Goal: Information Seeking & Learning: Learn about a topic

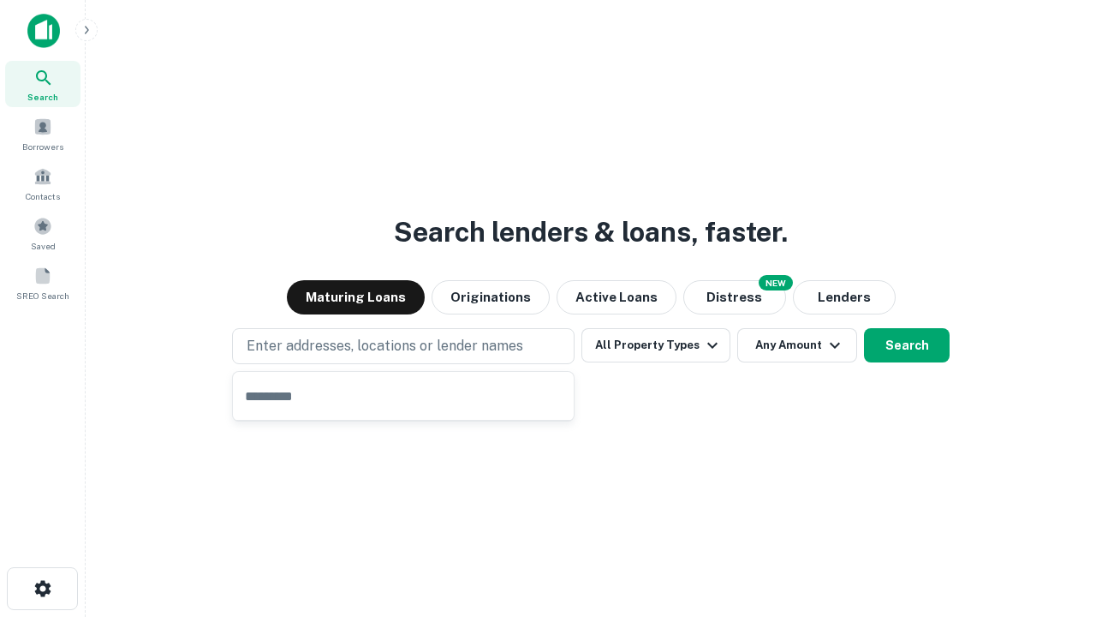
type input "**********"
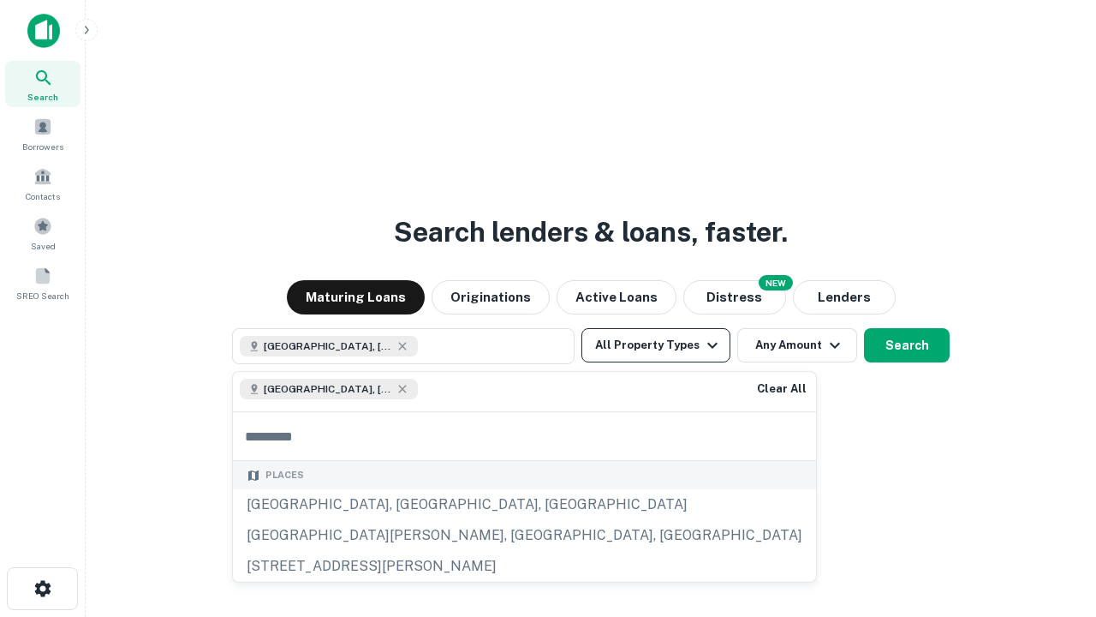
click at [656, 345] on button "All Property Types" at bounding box center [656, 345] width 149 height 34
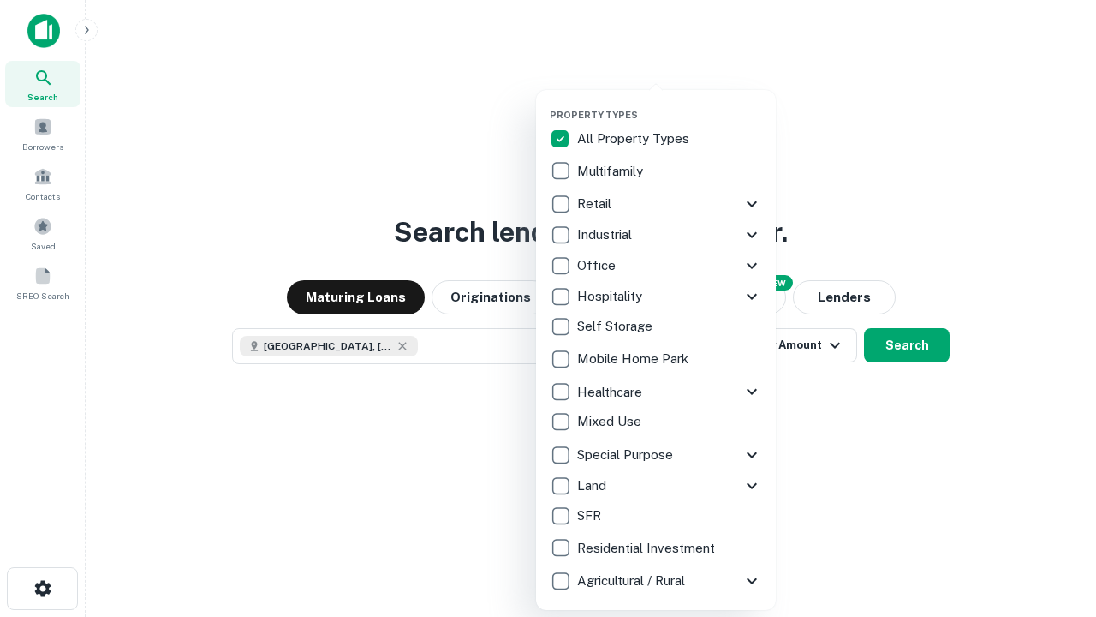
click at [670, 104] on button "button" at bounding box center [670, 104] width 240 height 1
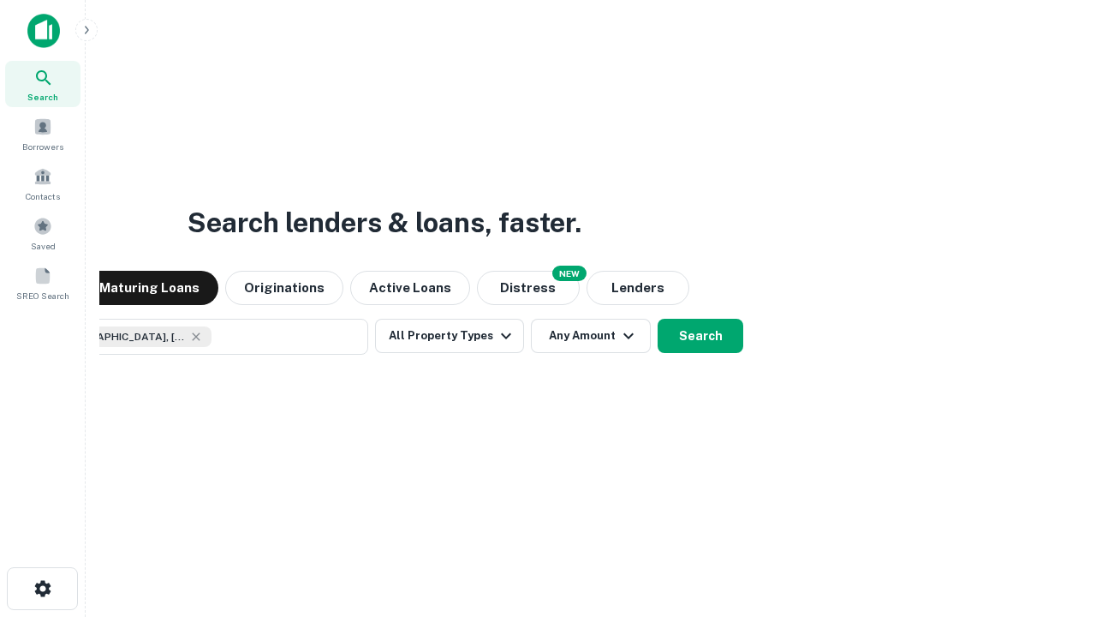
scroll to position [27, 0]
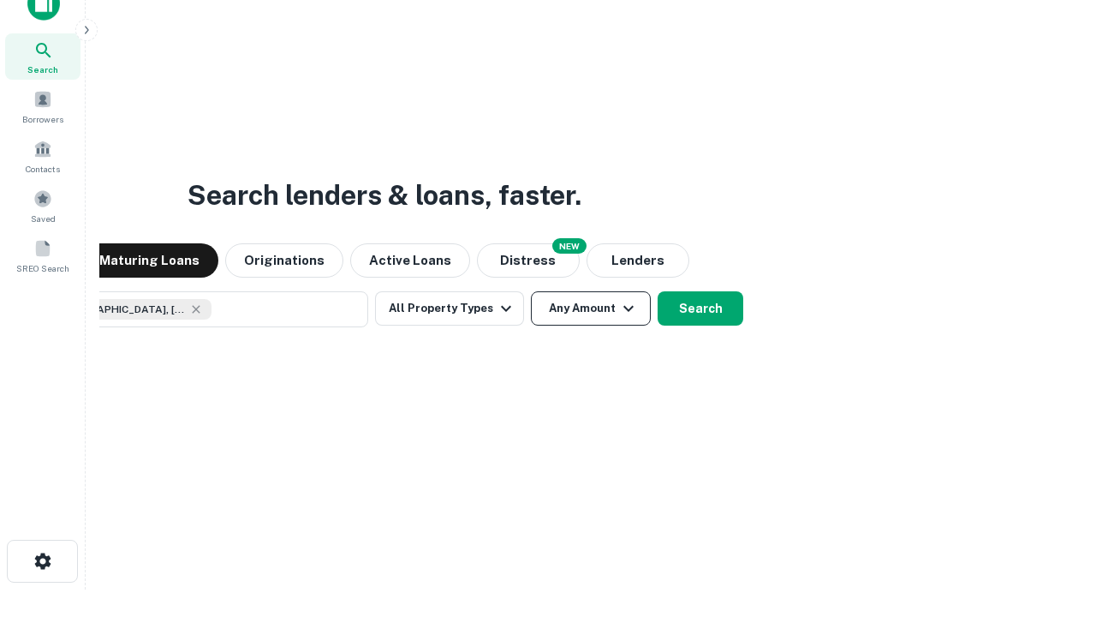
click at [531, 291] on button "Any Amount" at bounding box center [591, 308] width 120 height 34
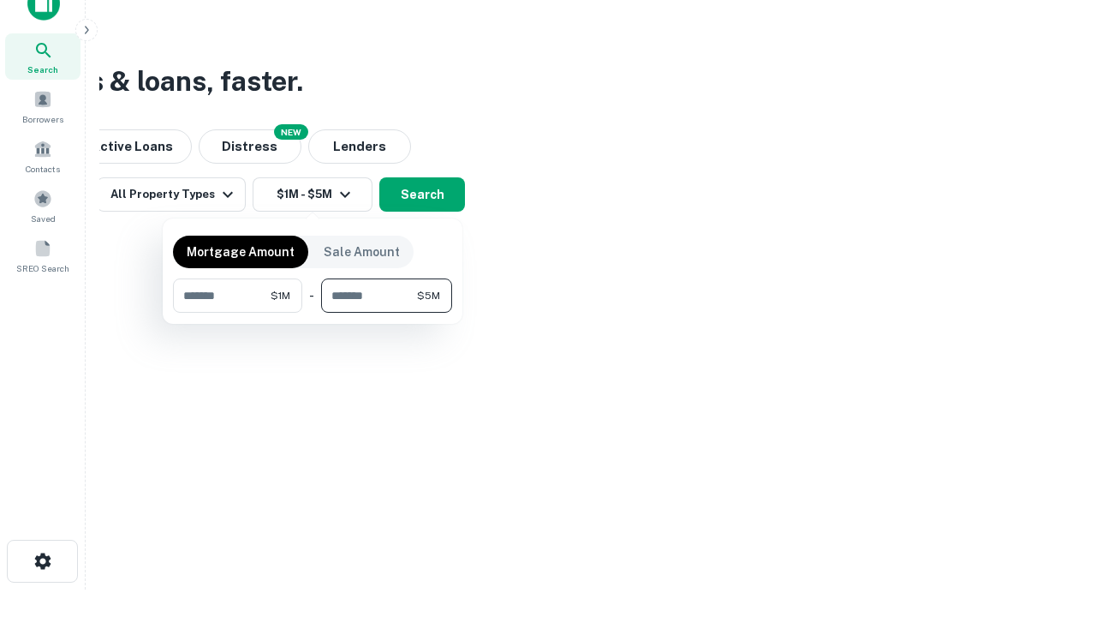
type input "*******"
click at [313, 313] on button "button" at bounding box center [312, 313] width 279 height 1
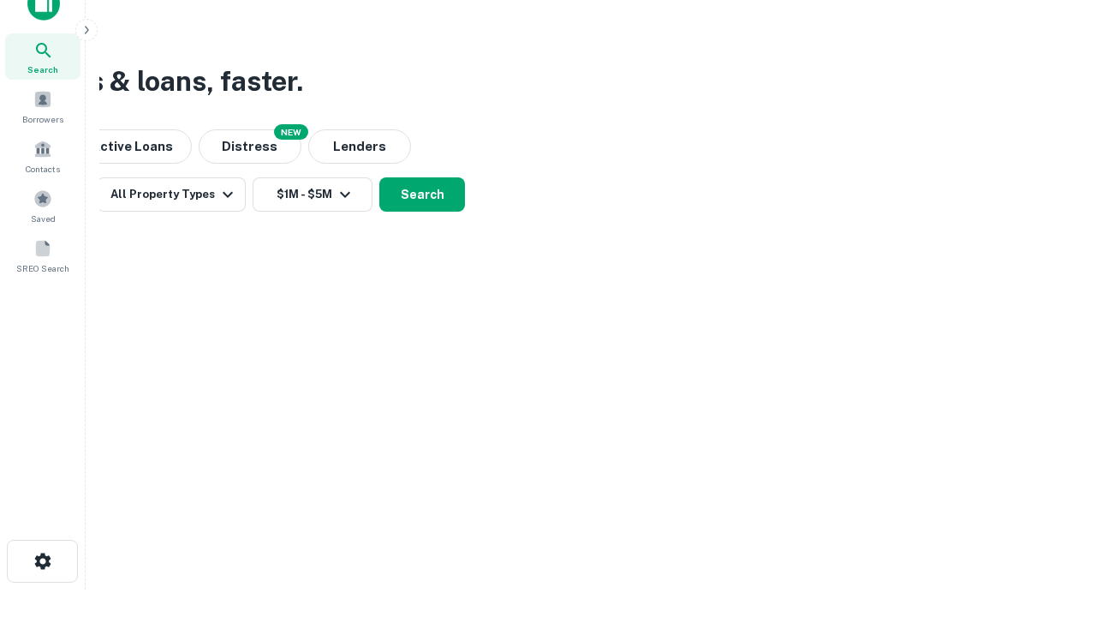
scroll to position [27, 0]
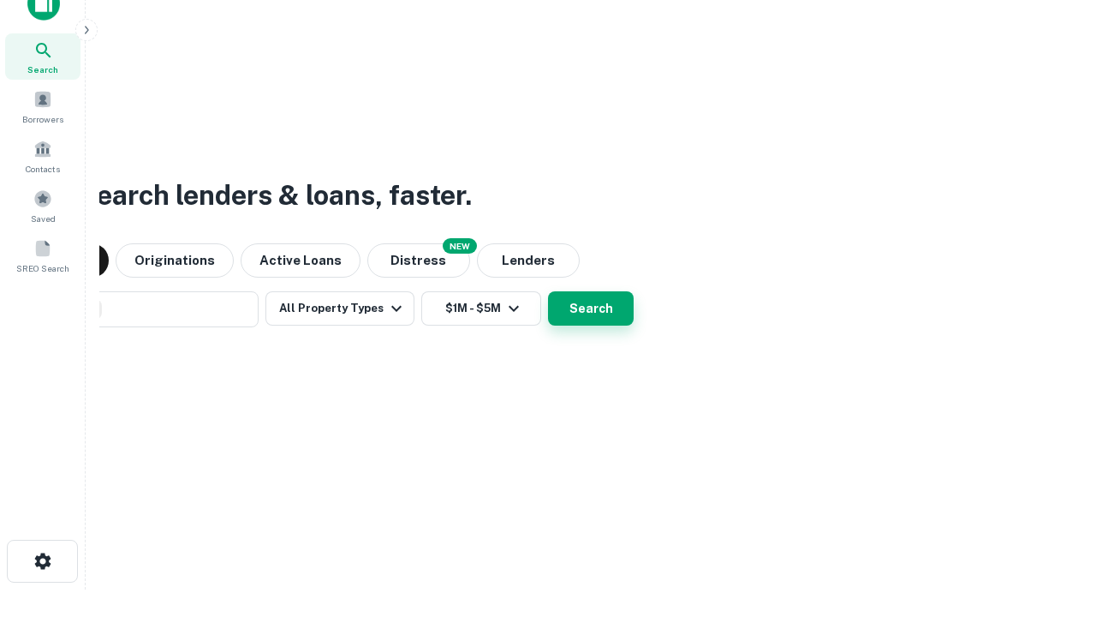
click at [548, 291] on button "Search" at bounding box center [591, 308] width 86 height 34
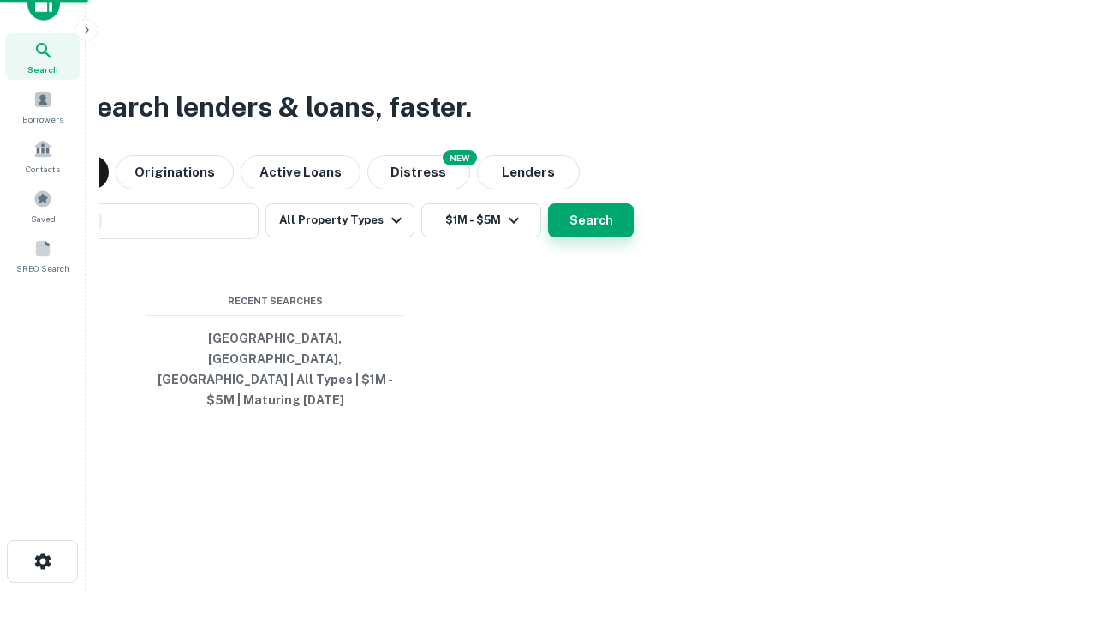
scroll to position [56, 485]
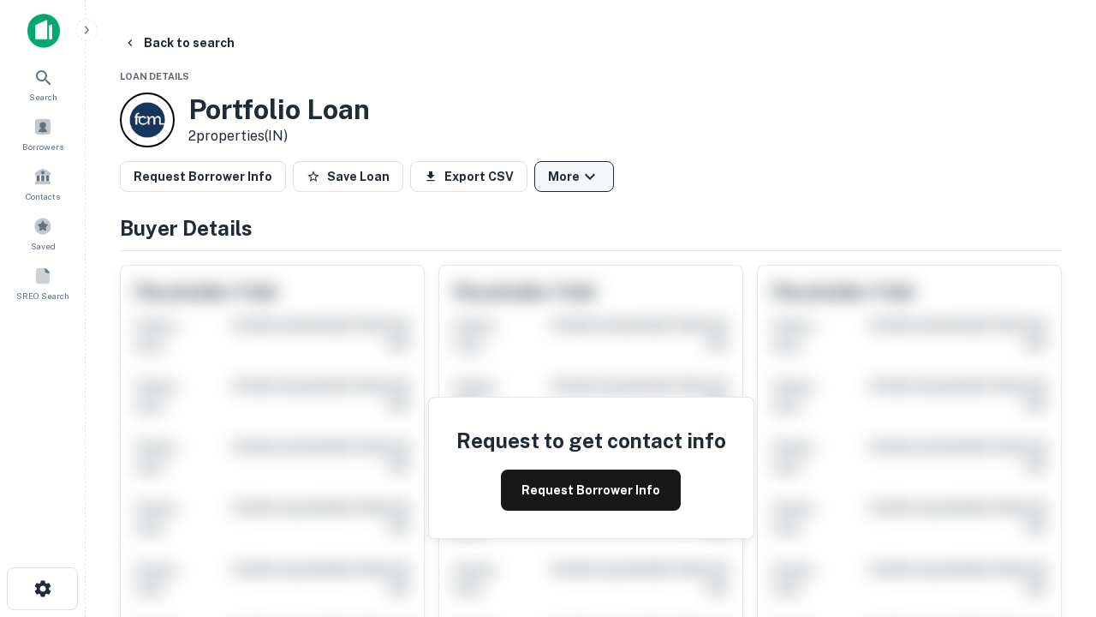
click at [574, 176] on button "More" at bounding box center [575, 176] width 80 height 31
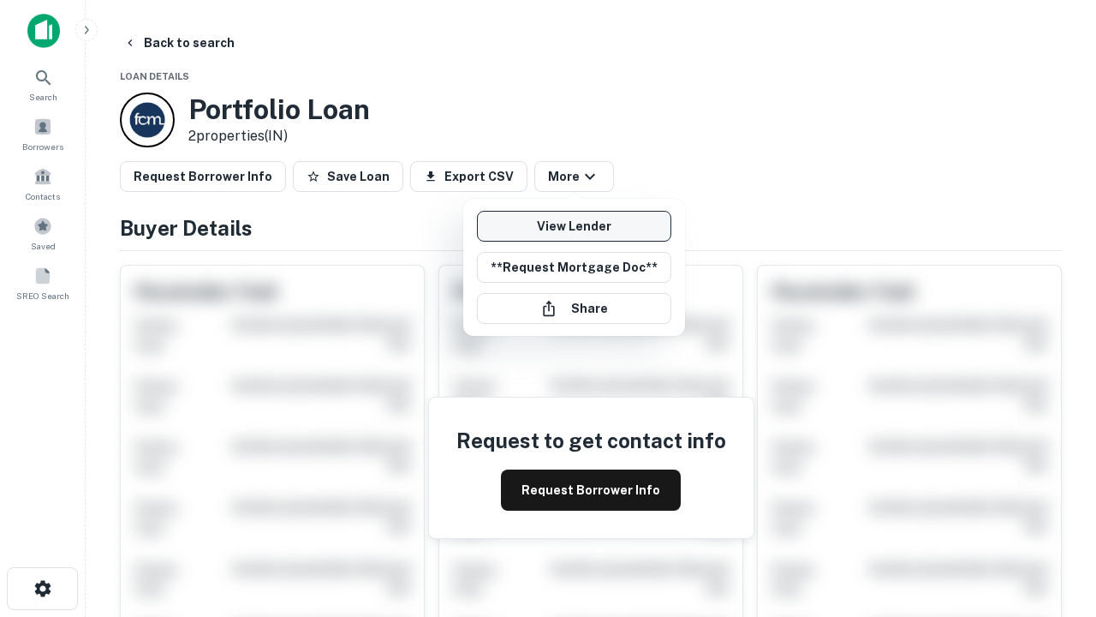
click at [574, 226] on link "View Lender" at bounding box center [574, 226] width 194 height 31
